Goal: Information Seeking & Learning: Learn about a topic

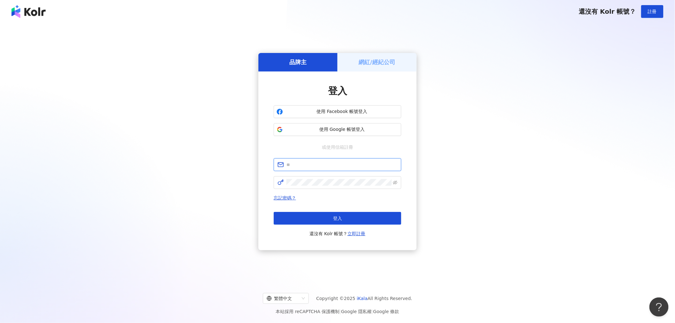
click at [319, 164] on input "text" at bounding box center [342, 164] width 111 height 7
type input "**********"
click button "登入" at bounding box center [338, 218] width 128 height 13
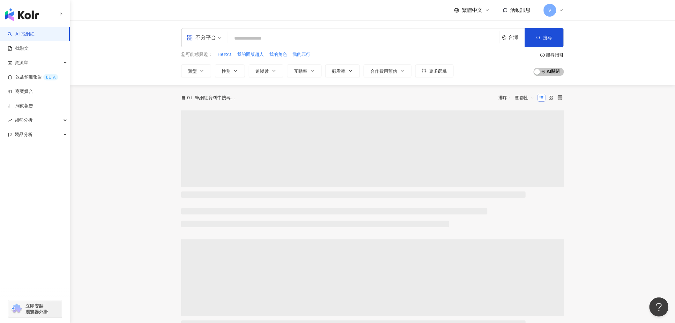
click at [297, 39] on input "search" at bounding box center [364, 38] width 266 height 12
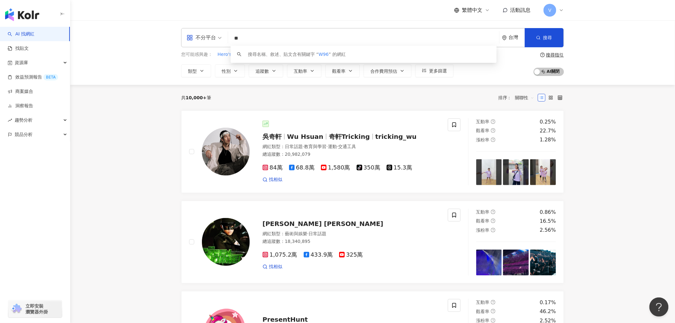
type input "*"
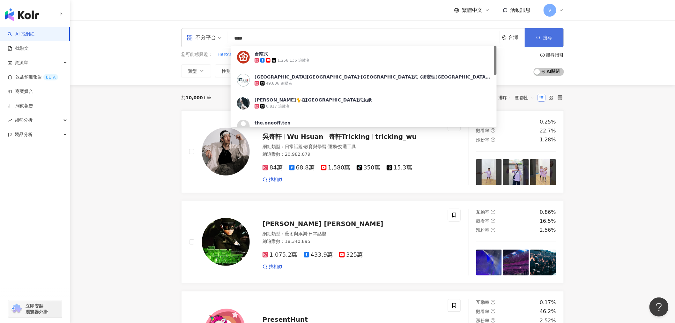
type input "***"
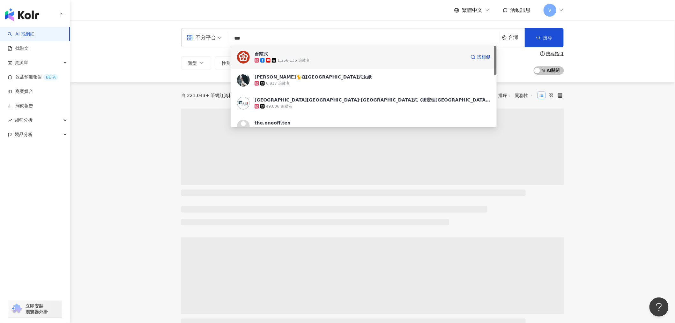
click at [301, 61] on div "1,258,136 追蹤者" at bounding box center [294, 60] width 32 height 5
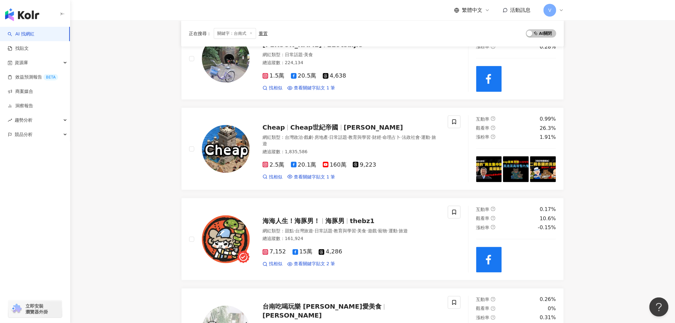
scroll to position [213, 0]
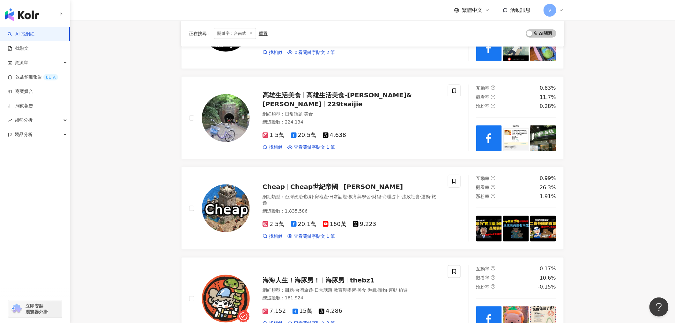
click at [328, 34] on div "正在搜尋 ： 關鍵字：台南式 重置 AI 開啟 AI 關閉" at bounding box center [373, 33] width 368 height 11
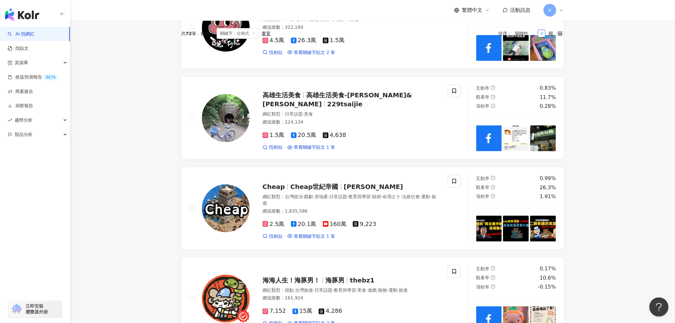
scroll to position [0, 0]
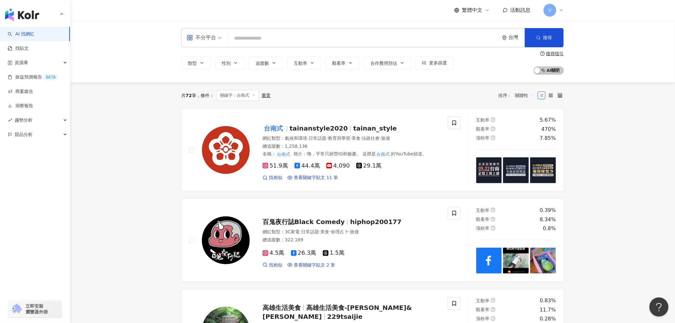
click at [328, 34] on input "search" at bounding box center [364, 38] width 266 height 12
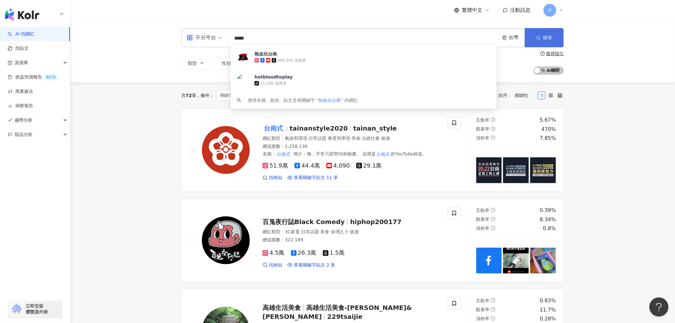
click at [546, 37] on span "搜尋" at bounding box center [548, 37] width 9 height 5
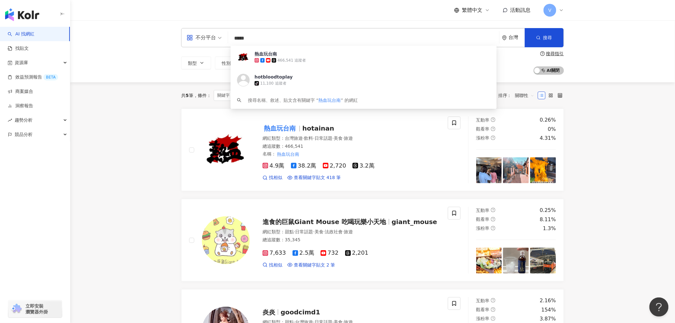
drag, startPoint x: 254, startPoint y: 37, endPoint x: 114, endPoint y: 13, distance: 142.5
paste input "search"
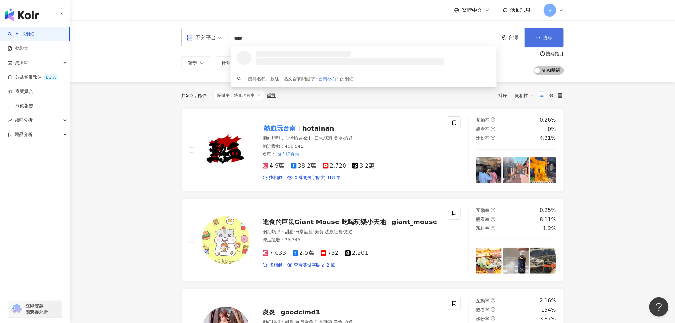
click at [553, 40] on button "搜尋" at bounding box center [544, 37] width 39 height 19
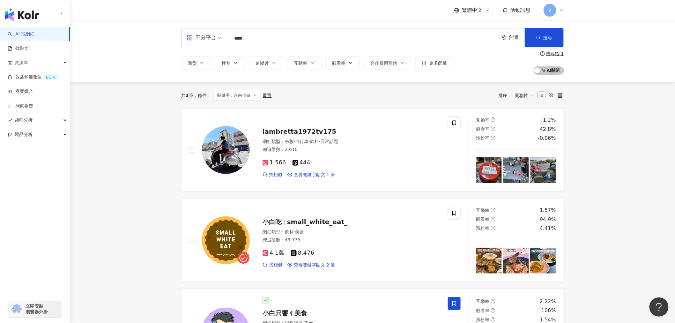
drag, startPoint x: 219, startPoint y: 31, endPoint x: 126, endPoint y: 29, distance: 93.2
click at [125, 31] on div "不分平台 **** 台灣 搜尋 1a623fa7-7289-42d9-bd4c-9e13f67c25e4 小白只饗ㄔ美食 tiktok-icon 398,44…" at bounding box center [372, 51] width 605 height 62
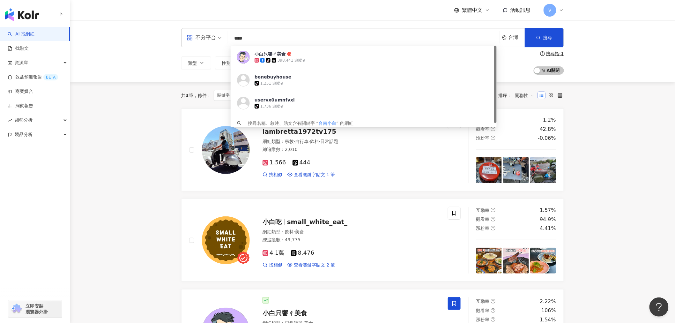
paste input "search"
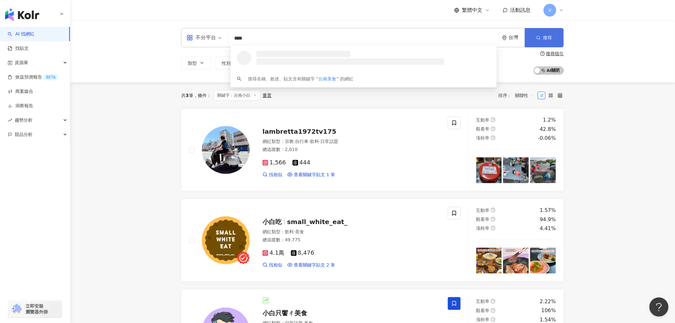
click at [544, 39] on span "搜尋" at bounding box center [548, 37] width 9 height 5
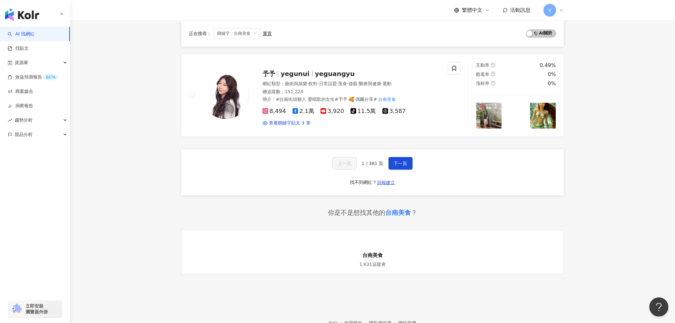
scroll to position [1094, 0]
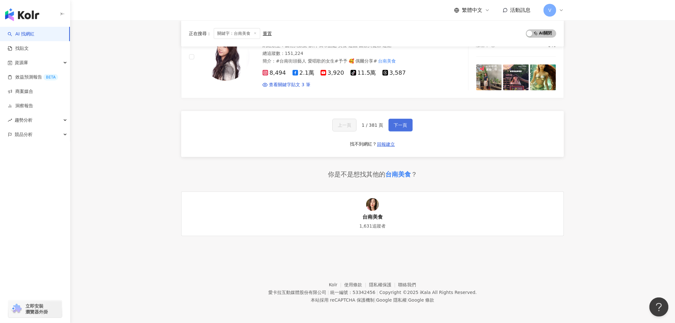
click at [403, 127] on span "下一頁" at bounding box center [400, 125] width 13 height 5
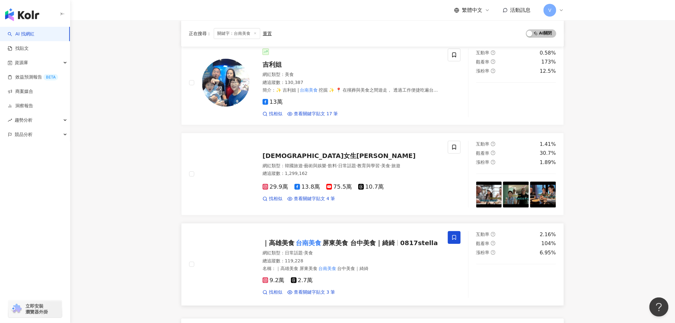
scroll to position [1028, 0]
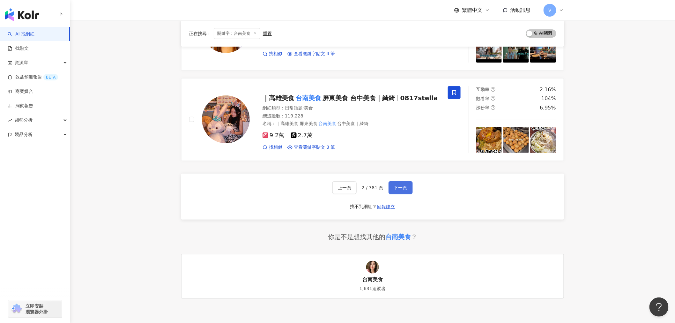
click at [396, 188] on span "下一頁" at bounding box center [400, 187] width 13 height 5
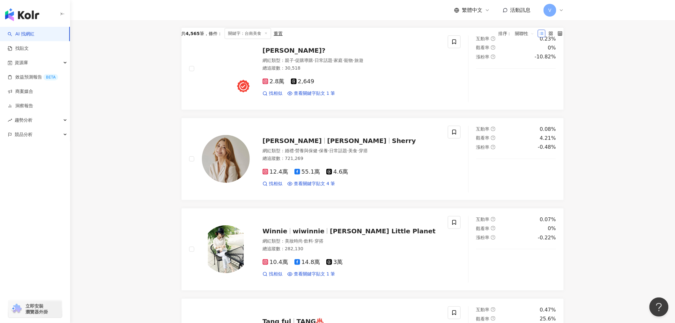
scroll to position [0, 0]
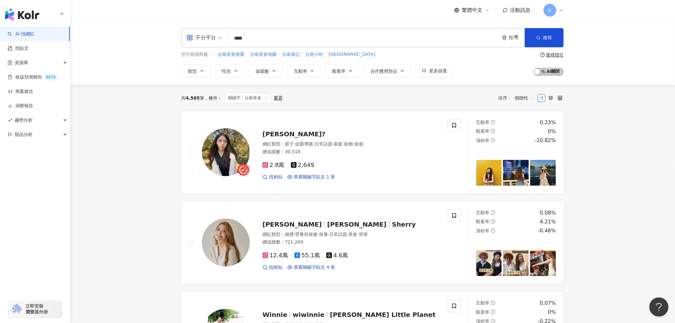
click at [245, 39] on input "****" at bounding box center [364, 38] width 266 height 12
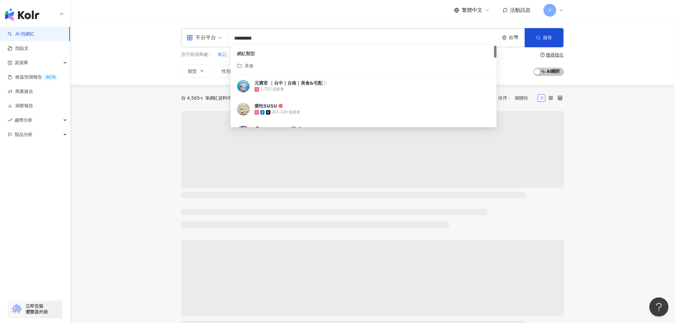
type input "*********"
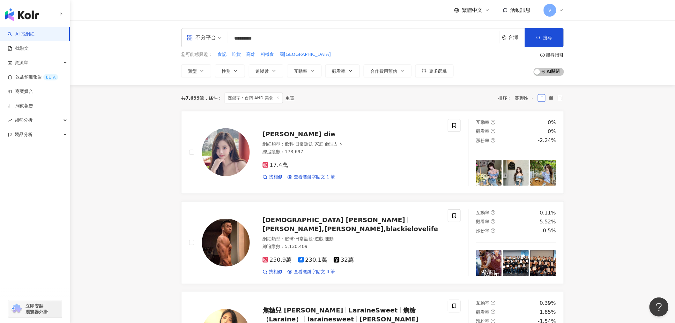
click at [272, 69] on icon "button" at bounding box center [274, 70] width 5 height 5
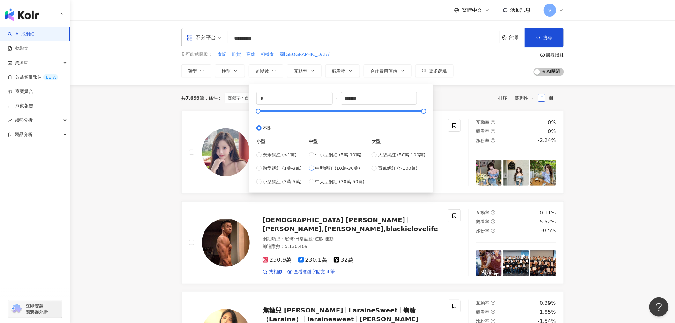
click at [323, 168] on span "中型網紅 (10萬-30萬)" at bounding box center [338, 168] width 45 height 7
type input "******"
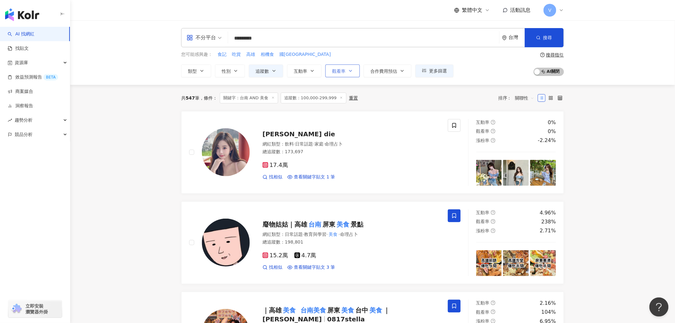
click at [339, 74] on button "觀看率" at bounding box center [343, 70] width 34 height 13
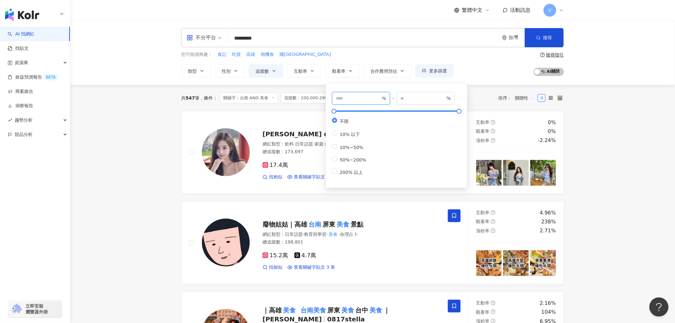
click at [359, 98] on input "number" at bounding box center [358, 98] width 45 height 7
type input "***"
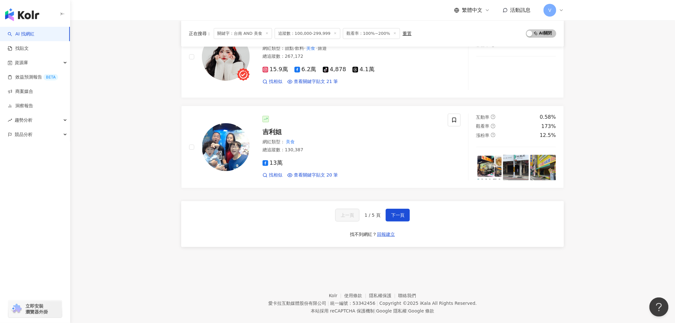
scroll to position [1010, 0]
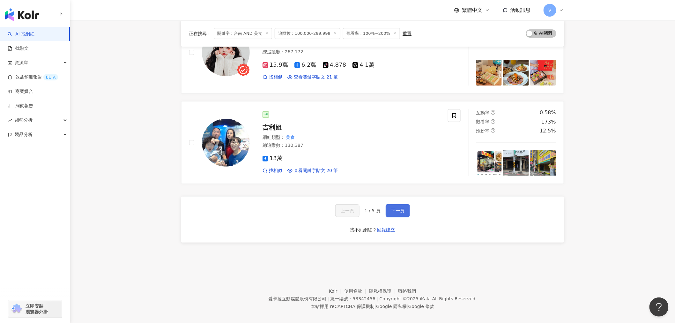
click at [398, 208] on span "下一頁" at bounding box center [397, 210] width 13 height 5
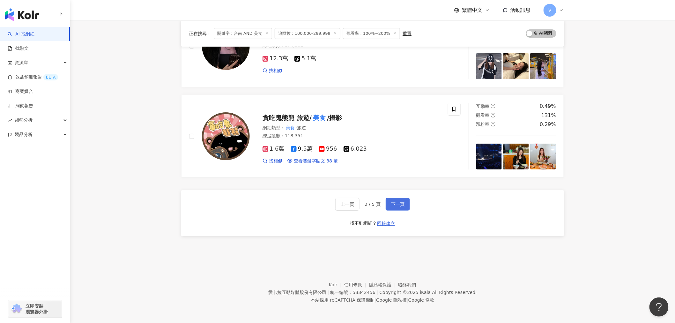
click at [400, 203] on span "下一頁" at bounding box center [397, 204] width 13 height 5
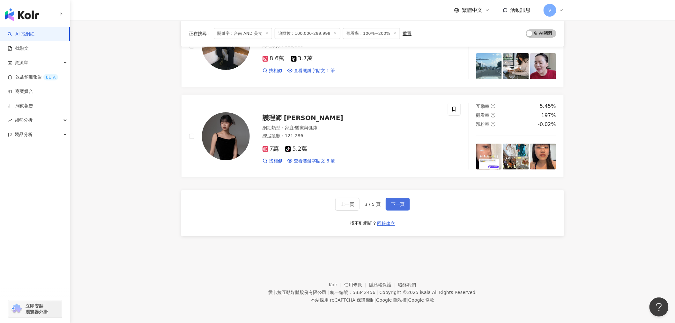
click at [399, 206] on span "下一頁" at bounding box center [397, 204] width 13 height 5
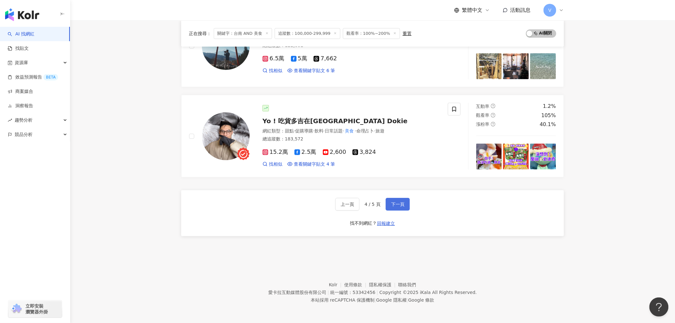
click at [398, 206] on span "下一頁" at bounding box center [397, 204] width 13 height 5
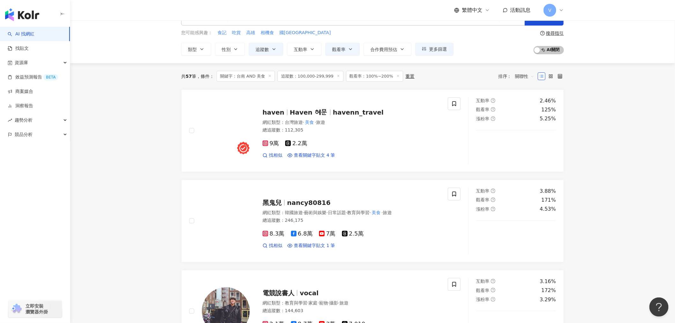
scroll to position [0, 0]
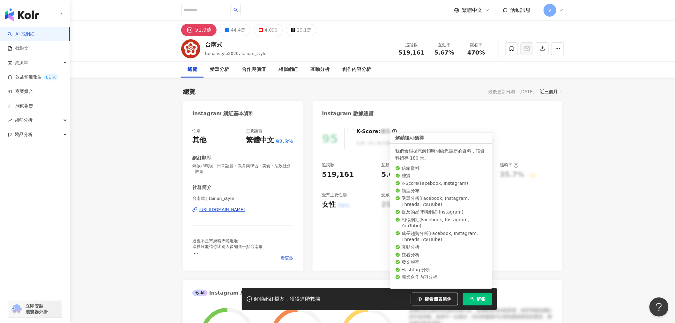
click at [475, 300] on button "解鎖" at bounding box center [477, 299] width 29 height 13
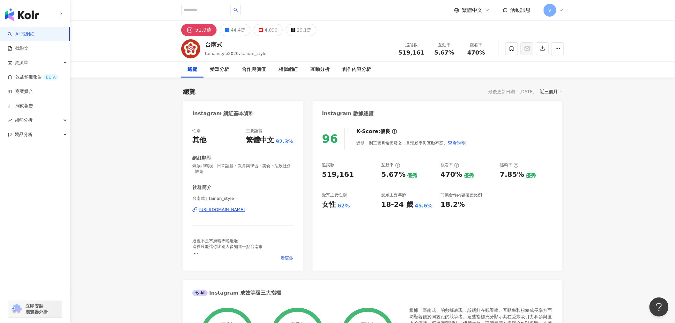
click at [302, 29] on div "29.1萬" at bounding box center [304, 30] width 14 height 9
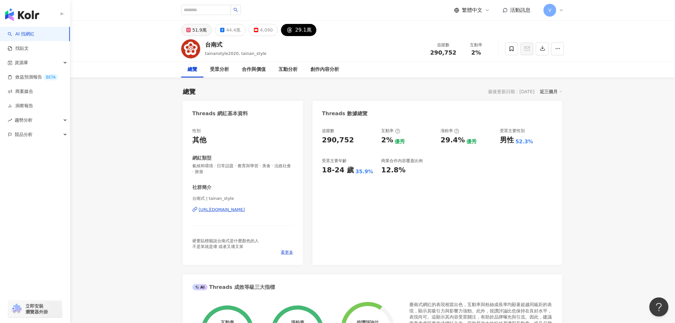
click at [202, 28] on div "51.9萬" at bounding box center [199, 30] width 14 height 9
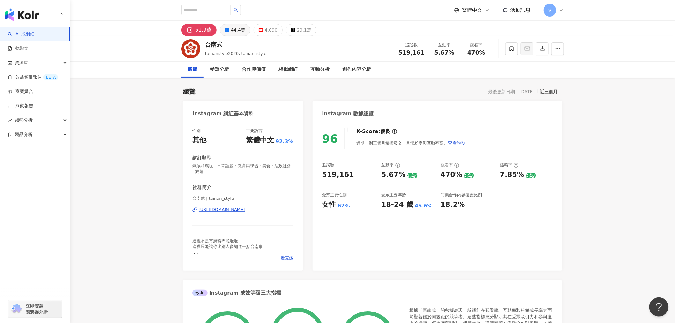
click at [234, 29] on div "44.4萬" at bounding box center [238, 30] width 14 height 9
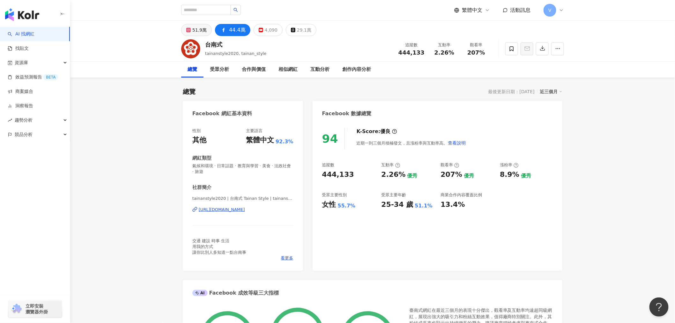
click at [192, 30] on button "51.9萬" at bounding box center [196, 30] width 31 height 12
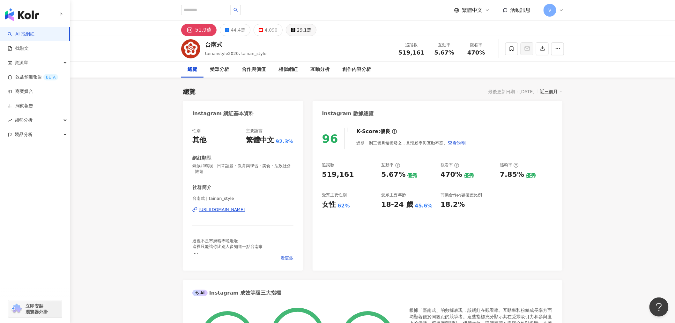
click at [305, 26] on div "29.1萬" at bounding box center [304, 30] width 14 height 9
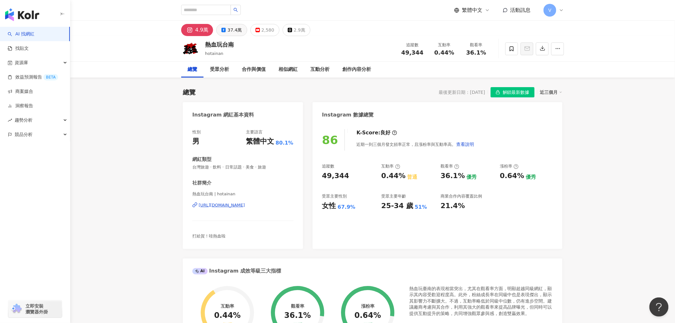
click at [237, 29] on div "37.4萬" at bounding box center [235, 30] width 14 height 9
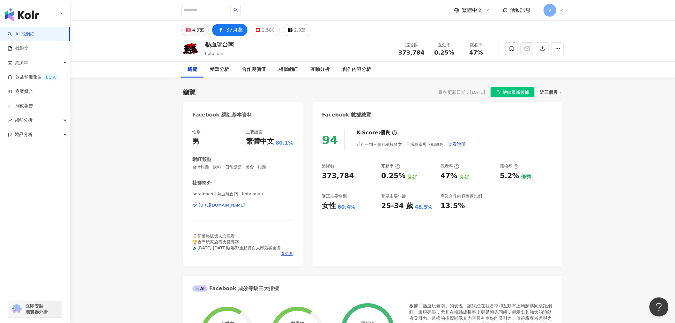
click at [198, 31] on div "4.9萬" at bounding box center [197, 30] width 11 height 9
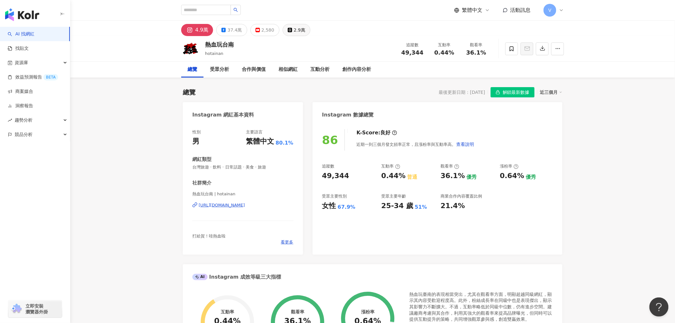
click at [300, 26] on div "2.9萬" at bounding box center [299, 30] width 11 height 9
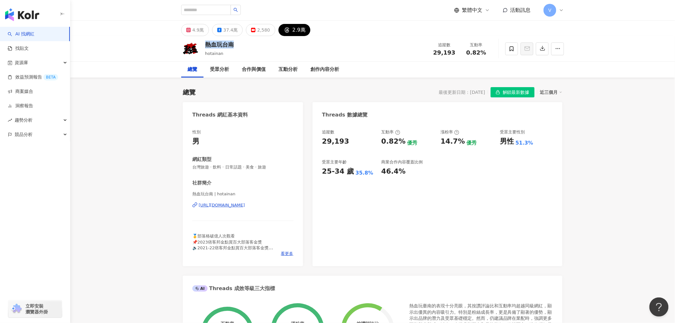
drag, startPoint x: 206, startPoint y: 44, endPoint x: 243, endPoint y: 45, distance: 37.4
click at [243, 45] on div "熱血玩台南 hotainan 追蹤數 29,193 互動率 0.82%" at bounding box center [373, 48] width 409 height 25
copy div "熱血玩台南"
click at [232, 33] on div "37.4萬" at bounding box center [230, 30] width 14 height 9
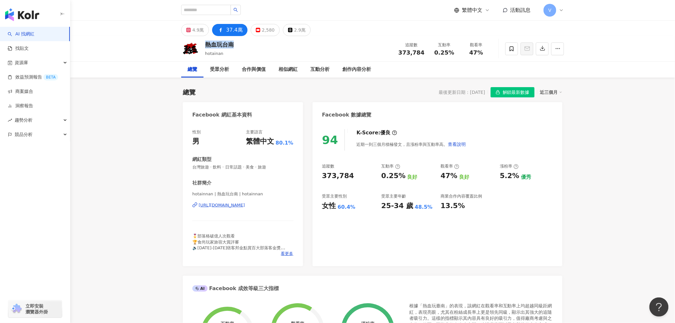
click at [234, 205] on div "https://www.facebook.com/389723111064240" at bounding box center [222, 205] width 46 height 6
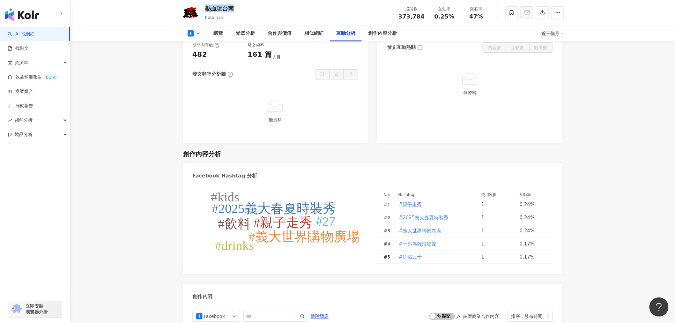
scroll to position [1249, 0]
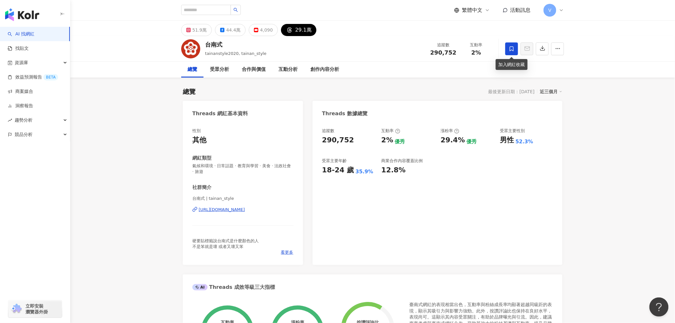
click at [510, 51] on icon at bounding box center [512, 49] width 6 height 6
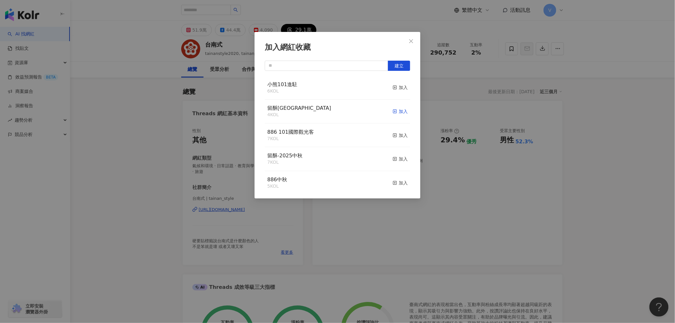
click at [396, 113] on div "加入" at bounding box center [400, 111] width 15 height 7
click at [101, 122] on div "加入網紅收藏 建立" at bounding box center [337, 161] width 675 height 323
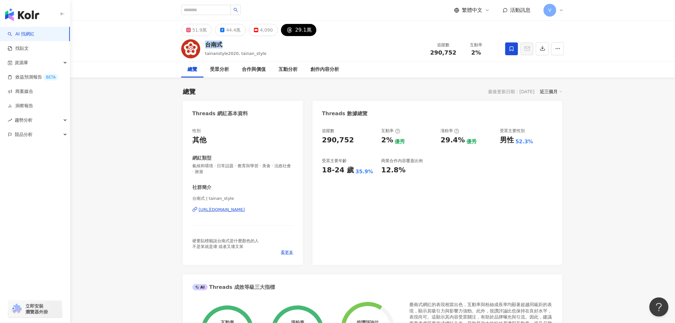
drag, startPoint x: 207, startPoint y: 45, endPoint x: 222, endPoint y: 47, distance: 15.8
click at [222, 47] on div "台南式" at bounding box center [235, 45] width 61 height 8
copy div "台南式"
click at [199, 26] on div "51.9萬" at bounding box center [199, 30] width 14 height 9
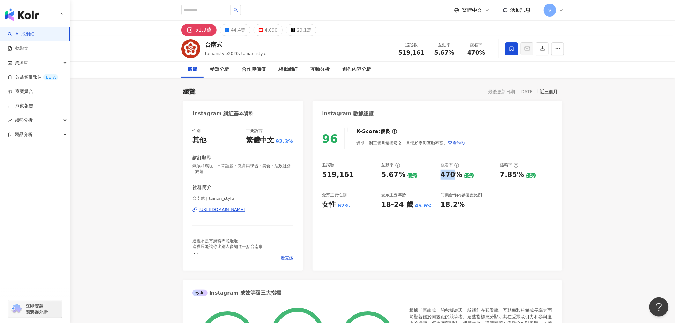
drag, startPoint x: 443, startPoint y: 174, endPoint x: 455, endPoint y: 174, distance: 12.1
click at [455, 174] on div "470%" at bounding box center [452, 175] width 22 height 10
click at [468, 180] on div "追蹤數 519,161 互動率 5.67% 優秀 觀看率 470% 優秀 漲粉率 7.85% 優秀 受眾主要性別 女性 62% 受眾主要年齡 18-24 歲 …" at bounding box center [437, 185] width 231 height 47
drag, startPoint x: 442, startPoint y: 175, endPoint x: 460, endPoint y: 176, distance: 18.2
click at [460, 176] on div "470%" at bounding box center [452, 175] width 22 height 10
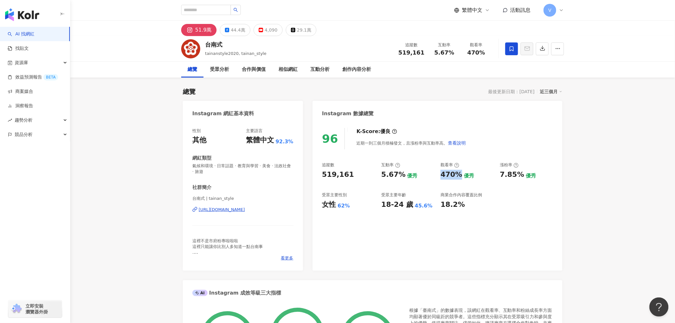
copy div "470%"
click at [226, 28] on icon at bounding box center [227, 30] width 4 height 4
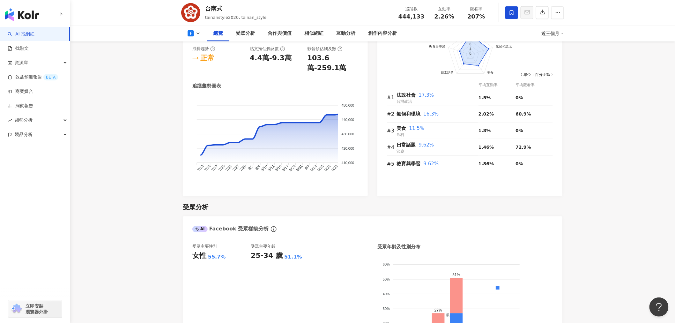
scroll to position [461, 0]
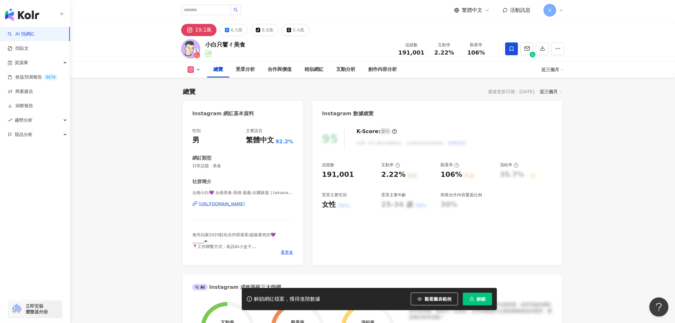
scroll to position [355, 0]
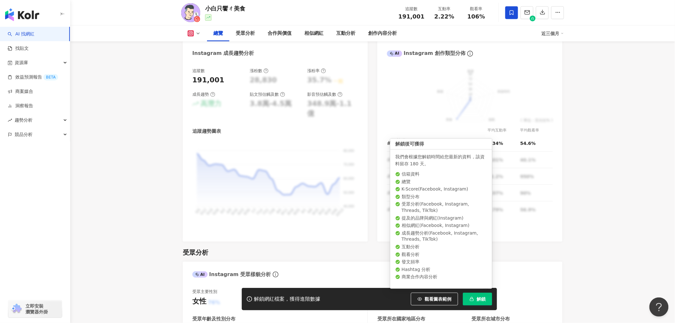
click at [489, 296] on button "解鎖" at bounding box center [477, 299] width 29 height 13
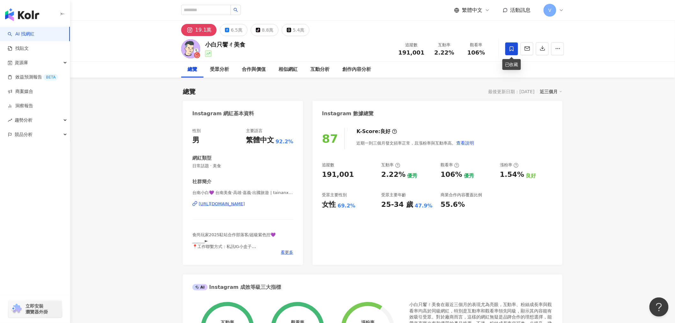
click at [516, 46] on span at bounding box center [512, 48] width 13 height 13
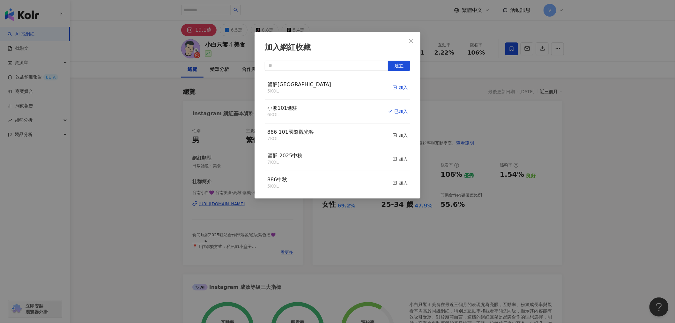
click at [394, 86] on div "加入" at bounding box center [400, 87] width 15 height 7
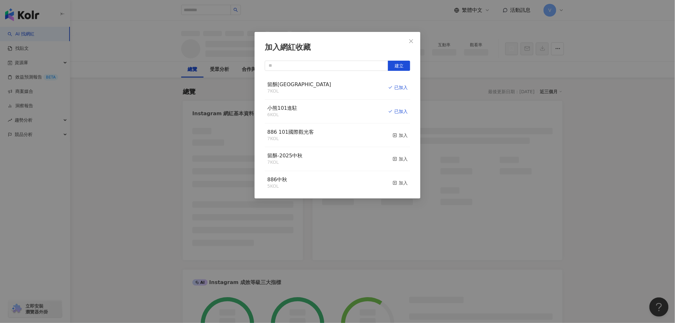
click at [518, 117] on div "加入網紅收藏 建立 留酥台南店 7 KOL 已加入 小熊101進駐 6 KOL 已加入 886 101國際觀光客 7 KOL 加入 留酥-2025中秋 7 K…" at bounding box center [337, 161] width 675 height 323
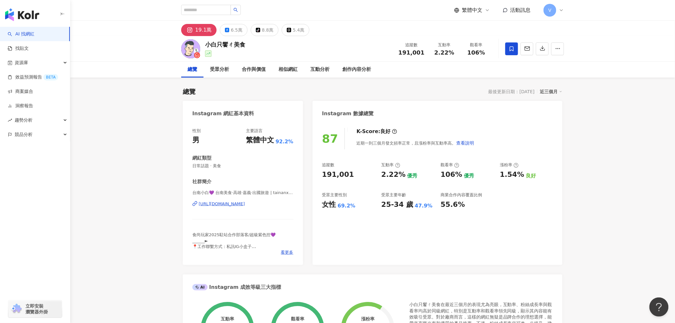
click at [410, 39] on div "加入網紅收藏 建立 留酥台南店 7 KOL 已加入 小熊101進駐 6 KOL 已加入 886 101國際觀光客 7 KOL 加入 留酥-2025中秋 7 K…" at bounding box center [337, 161] width 675 height 323
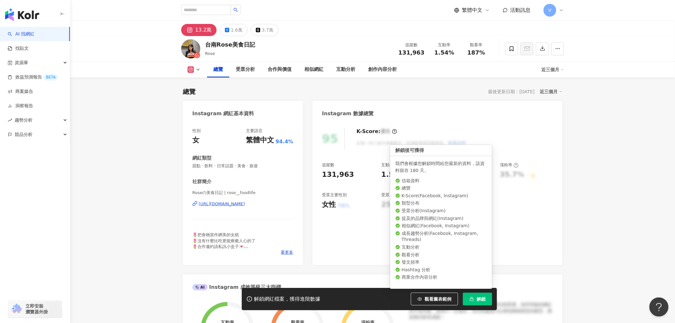
click at [485, 303] on button "解鎖" at bounding box center [477, 299] width 29 height 13
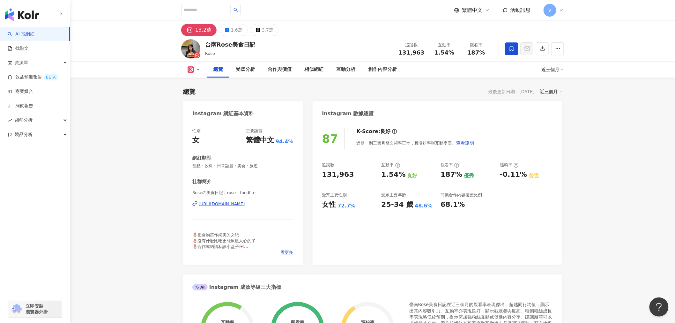
click at [506, 54] on span at bounding box center [512, 48] width 13 height 13
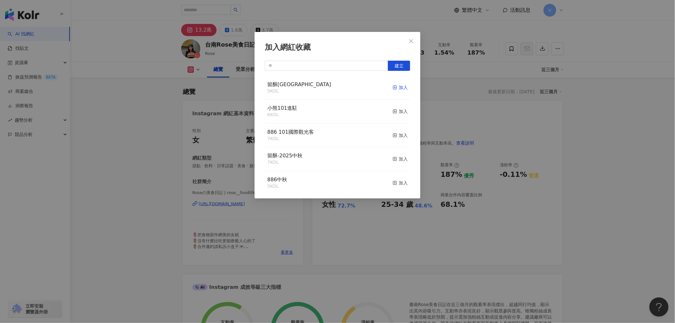
click at [393, 88] on icon "button" at bounding box center [395, 87] width 4 height 4
click at [410, 41] on icon "close" at bounding box center [411, 41] width 5 height 5
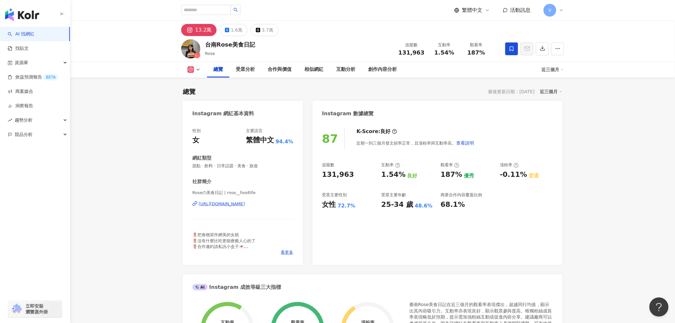
click at [233, 202] on div "https://www.instagram.com/rose__foodlife/" at bounding box center [222, 204] width 46 height 6
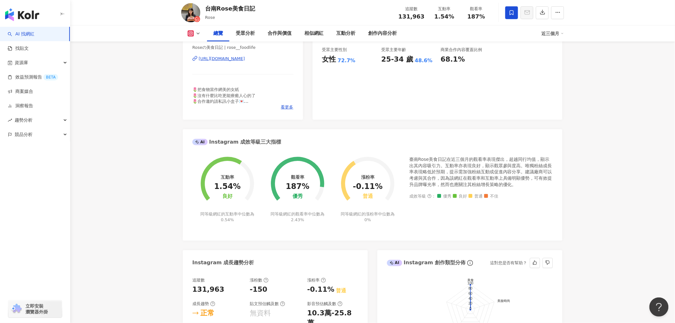
scroll to position [355, 0]
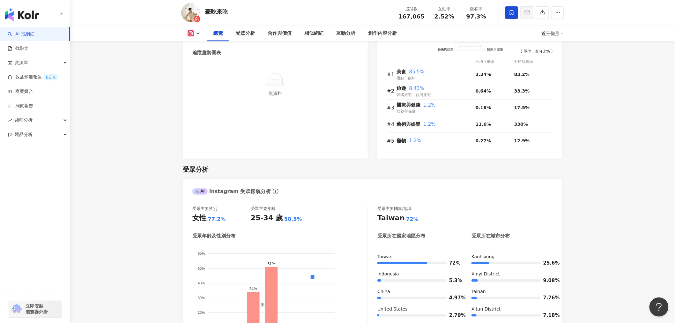
scroll to position [425, 0]
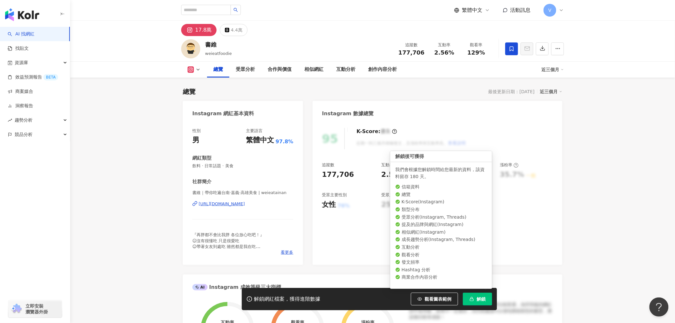
click at [474, 304] on button "解鎖" at bounding box center [477, 299] width 29 height 13
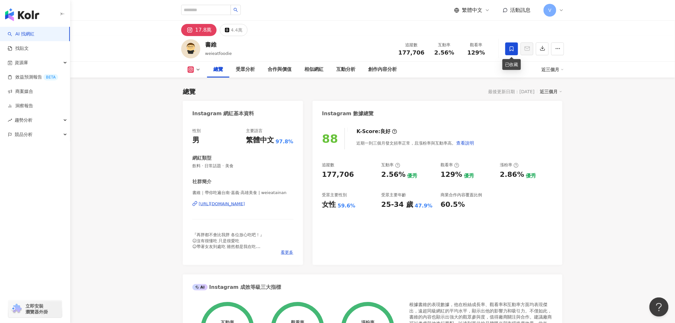
click at [512, 49] on icon at bounding box center [512, 49] width 6 height 6
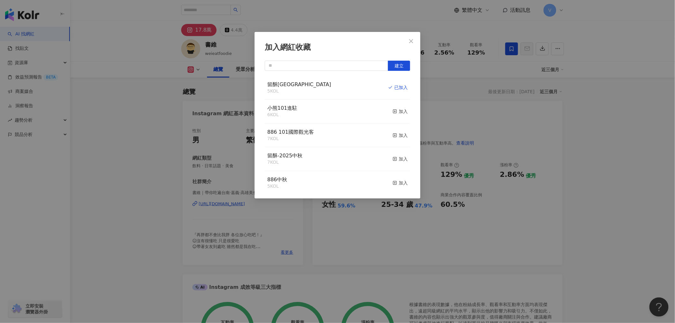
click at [506, 127] on div "加入網紅收藏 建立 留酥台南店 5 KOL 已加入 小熊101進駐 6 KOL 加入 886 101國際觀光客 7 KOL 加入 留酥-2025中秋 7 KO…" at bounding box center [337, 161] width 675 height 323
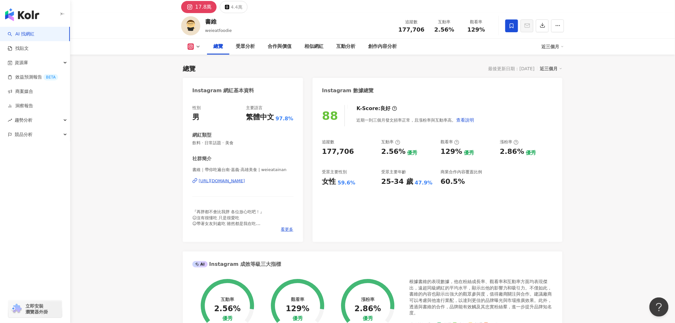
scroll to position [35, 0]
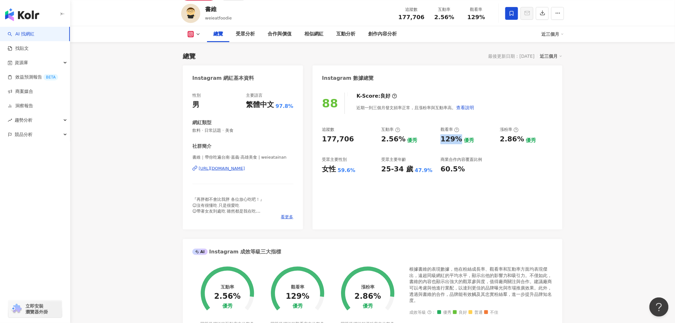
drag, startPoint x: 441, startPoint y: 141, endPoint x: 459, endPoint y: 142, distance: 17.9
click at [459, 142] on div "129%" at bounding box center [452, 139] width 22 height 10
copy div "129%"
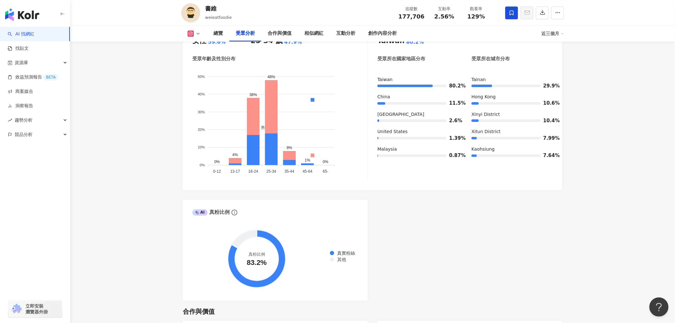
scroll to position [603, 0]
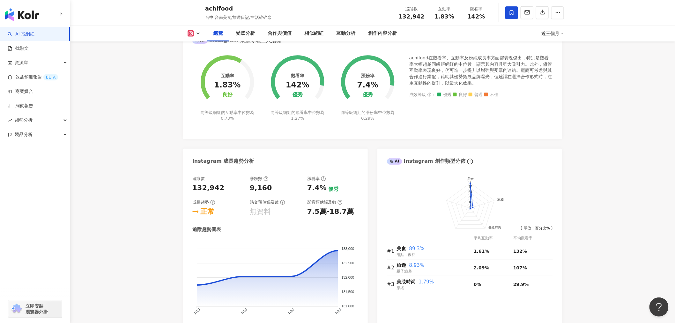
scroll to position [532, 0]
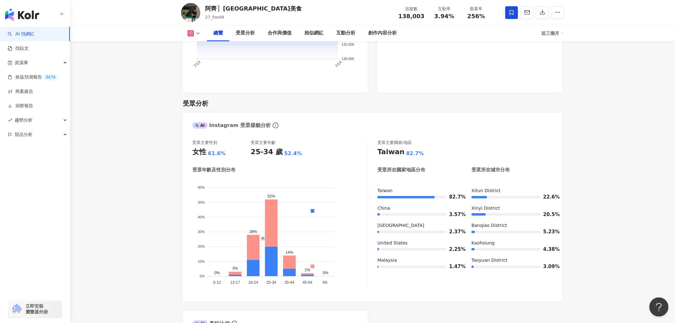
scroll to position [496, 0]
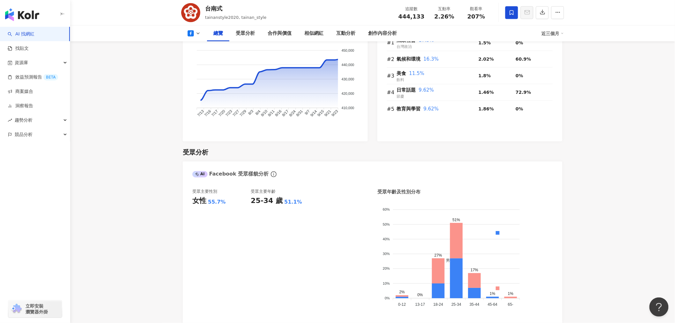
scroll to position [461, 0]
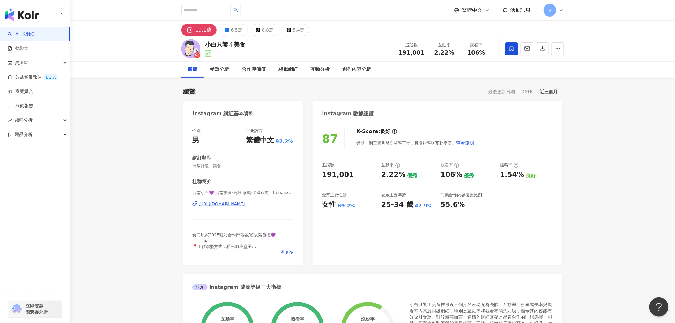
click at [224, 205] on div "https://www.instagram.com/tainanxian_food/" at bounding box center [222, 204] width 46 height 6
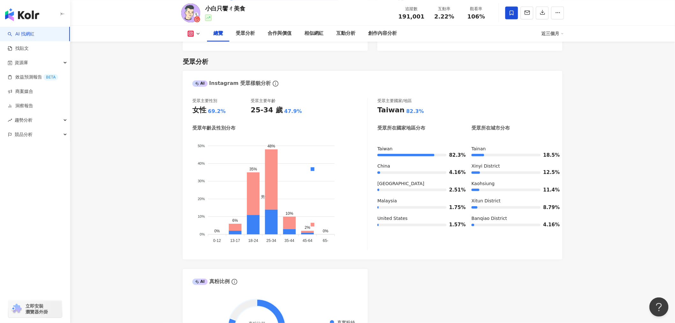
scroll to position [532, 0]
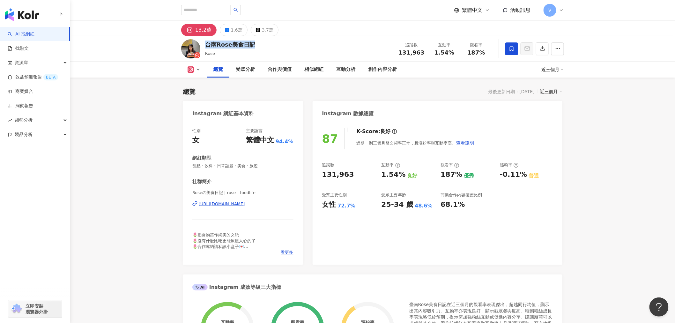
drag, startPoint x: 232, startPoint y: 42, endPoint x: 267, endPoint y: 44, distance: 35.8
click at [267, 44] on div "台南Rose美食日記 Rose 追蹤數 131,963 互動率 1.54% 觀看率 187%" at bounding box center [373, 48] width 409 height 25
copy div "台南Rose美食日記"
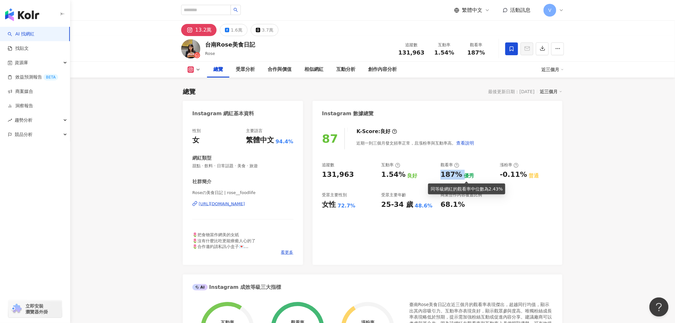
drag, startPoint x: 441, startPoint y: 173, endPoint x: 463, endPoint y: 173, distance: 21.7
click at [463, 173] on div "187% 優秀" at bounding box center [467, 175] width 53 height 10
copy div "187%"
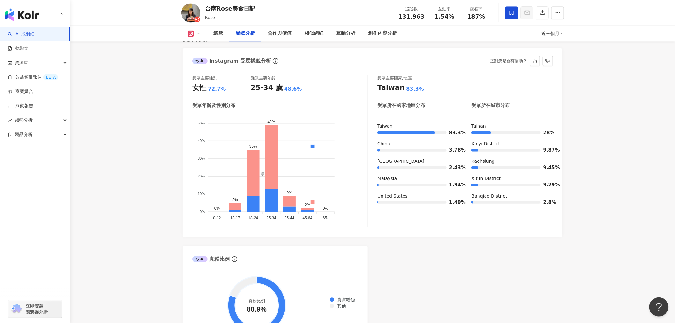
scroll to position [567, 0]
